Goal: Task Accomplishment & Management: Manage account settings

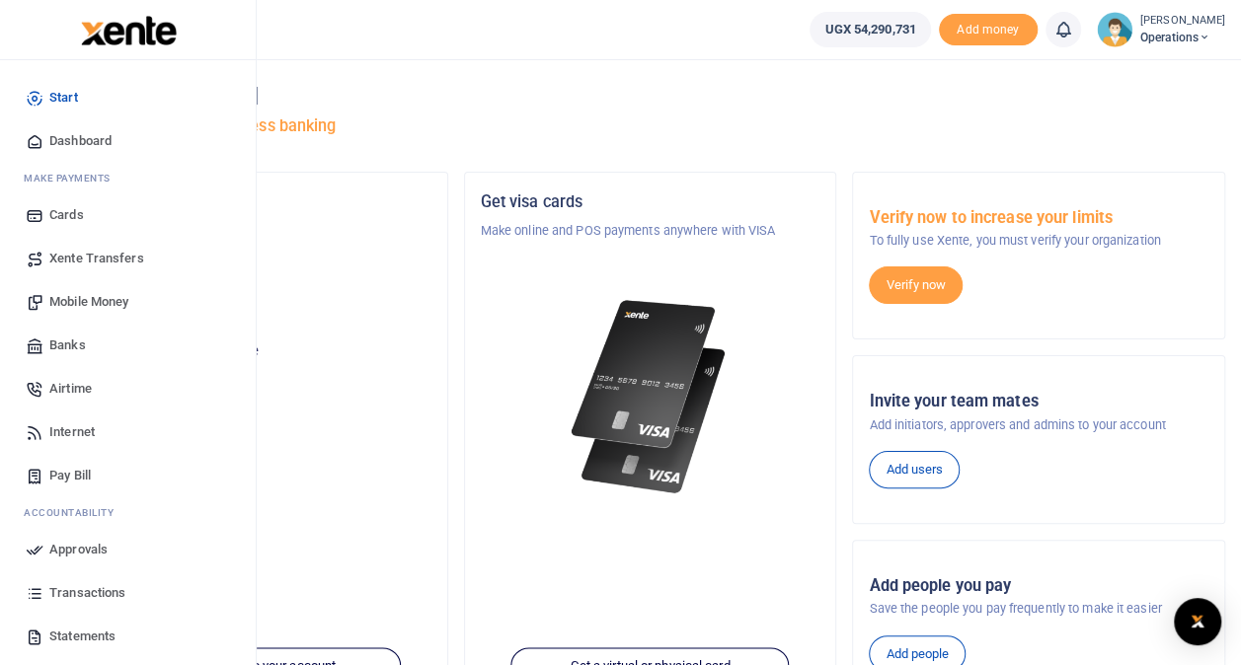
click at [92, 587] on span "Transactions" at bounding box center [87, 594] width 76 height 20
click at [99, 590] on span "Transactions" at bounding box center [87, 594] width 76 height 20
click at [95, 586] on span "Transactions" at bounding box center [87, 594] width 76 height 20
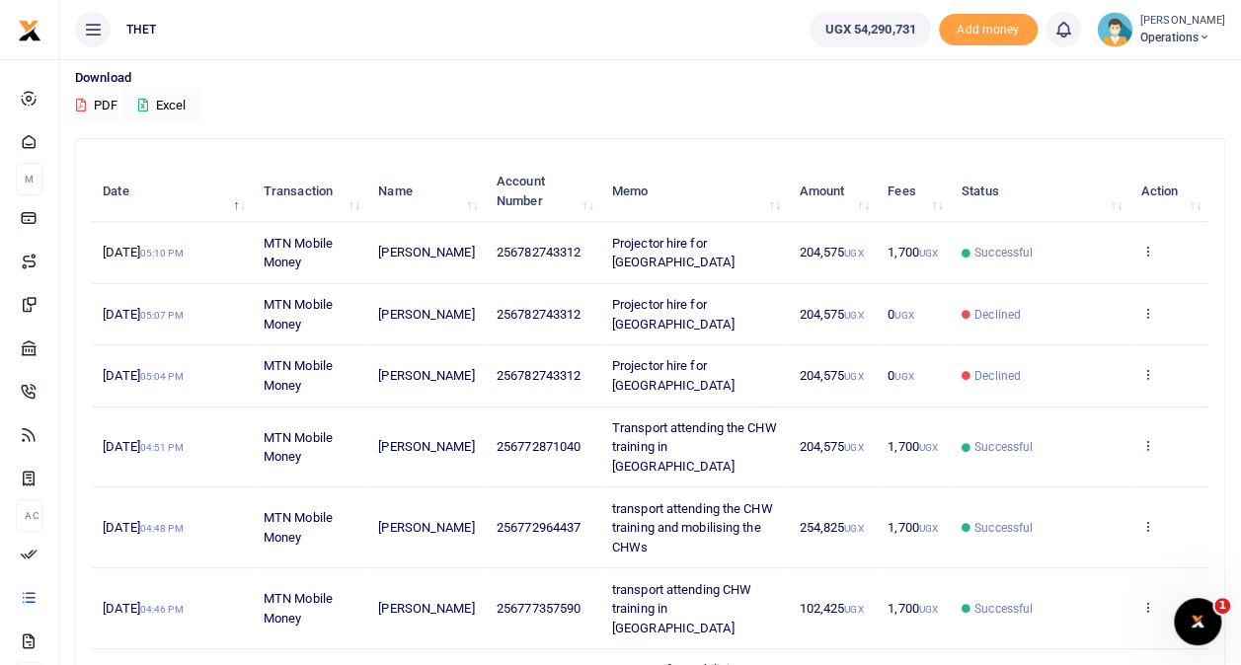
scroll to position [118, 0]
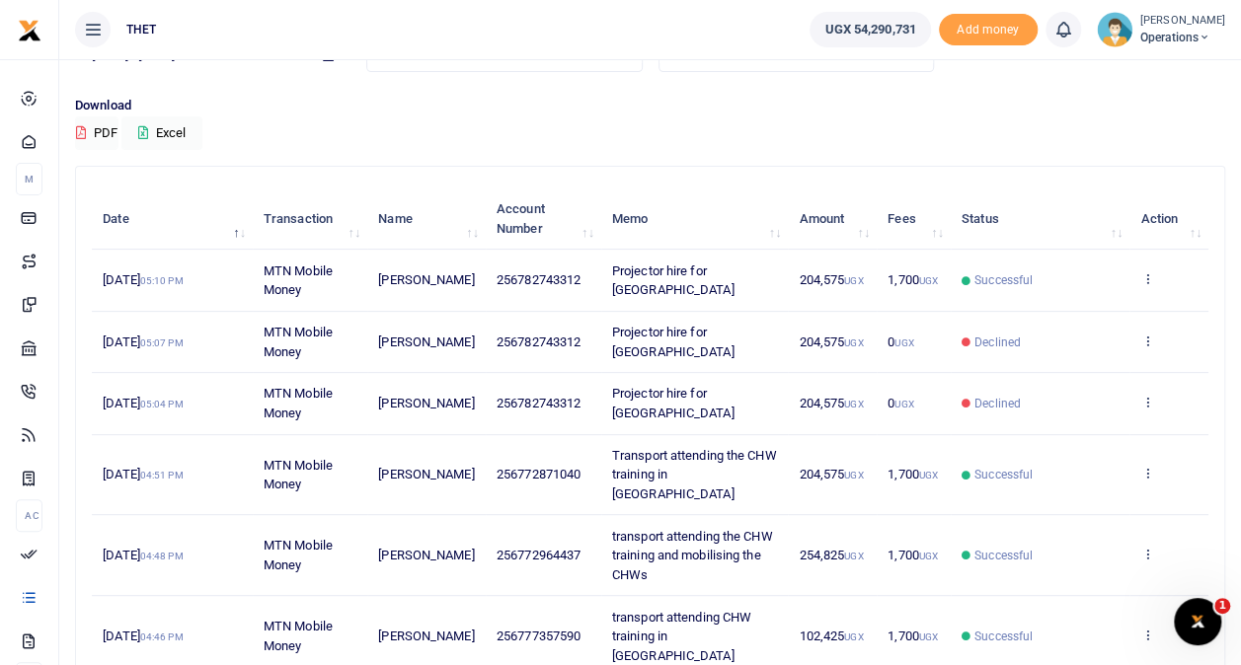
click at [1141, 38] on span "Operations" at bounding box center [1182, 38] width 85 height 18
click at [1137, 142] on link "Logout" at bounding box center [1186, 144] width 156 height 28
